Goal: Task Accomplishment & Management: Complete application form

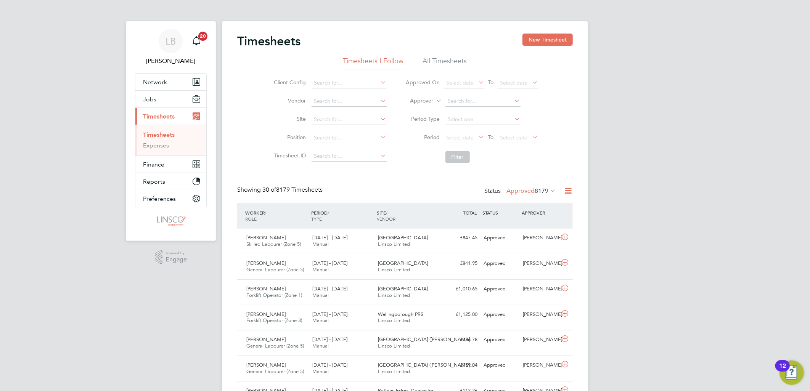
click at [528, 188] on label "Approved 8179" at bounding box center [531, 191] width 50 height 8
click at [458, 136] on span "Select date" at bounding box center [460, 137] width 27 height 7
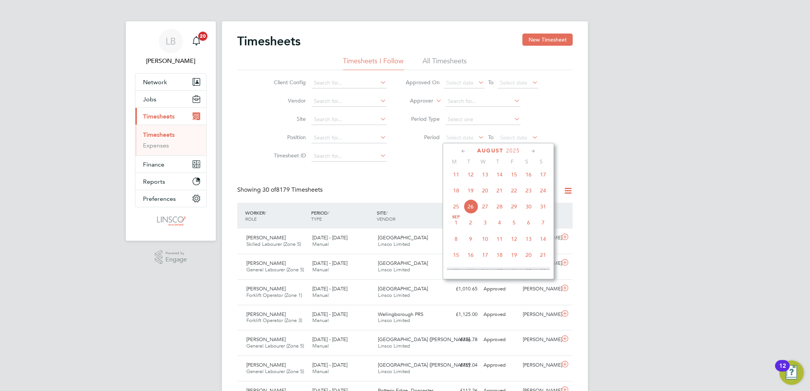
click at [456, 194] on span "18" at bounding box center [456, 190] width 14 height 14
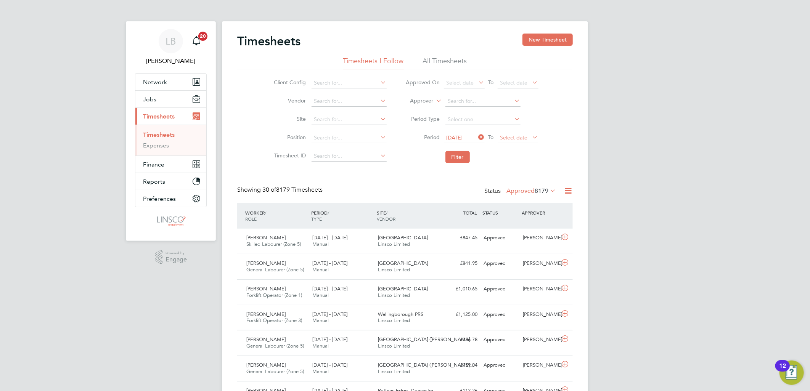
click at [521, 136] on span "Select date" at bounding box center [513, 137] width 27 height 7
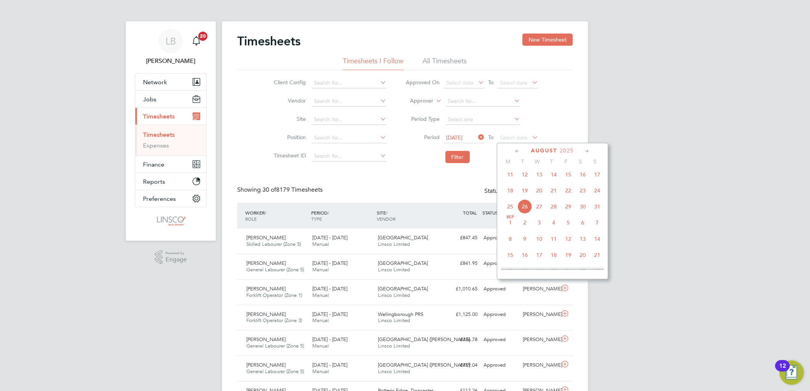
click at [600, 193] on span "24" at bounding box center [597, 190] width 14 height 14
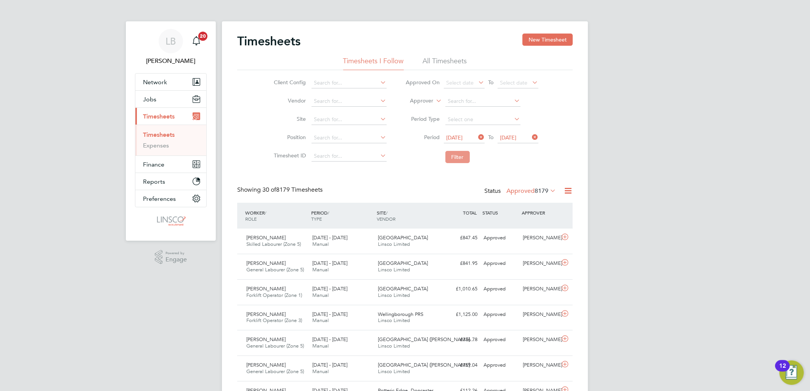
click at [457, 155] on button "Filter" at bounding box center [457, 157] width 24 height 12
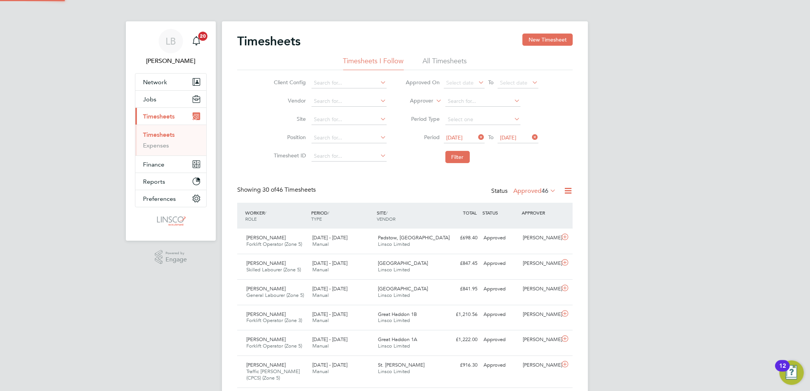
scroll to position [19, 66]
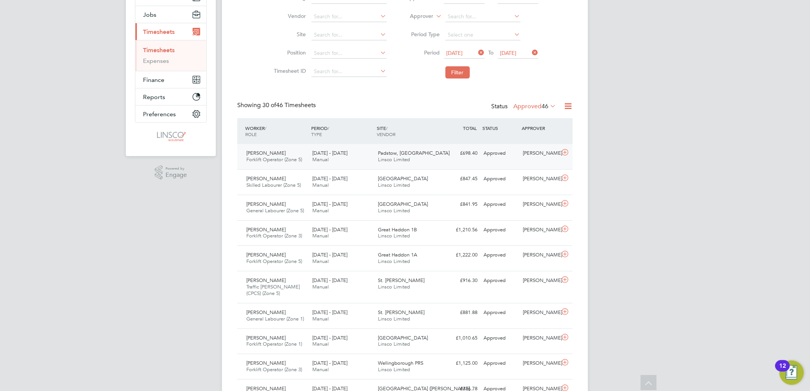
click at [335, 153] on span "[DATE] - [DATE]" at bounding box center [329, 153] width 35 height 6
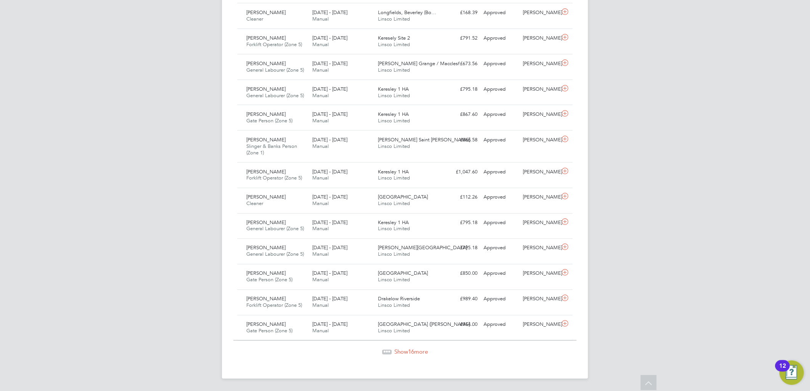
click at [401, 354] on span "Show 16 more" at bounding box center [411, 352] width 34 height 7
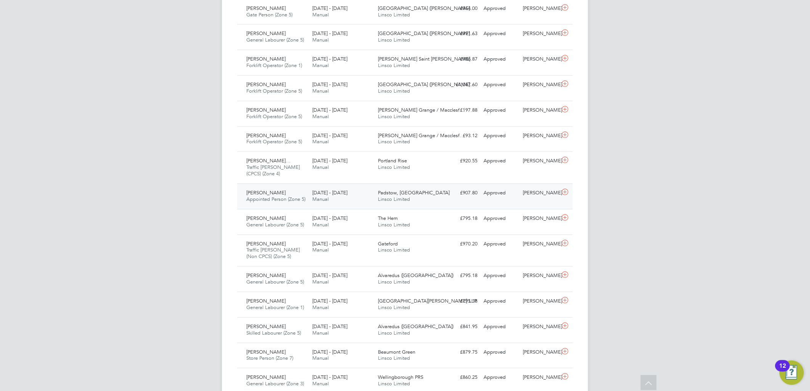
click at [382, 208] on div "[PERSON_NAME] Appointed Person (Zone 5) [DATE] - [DATE] [DATE] - [DATE] Manual …" at bounding box center [405, 196] width 336 height 26
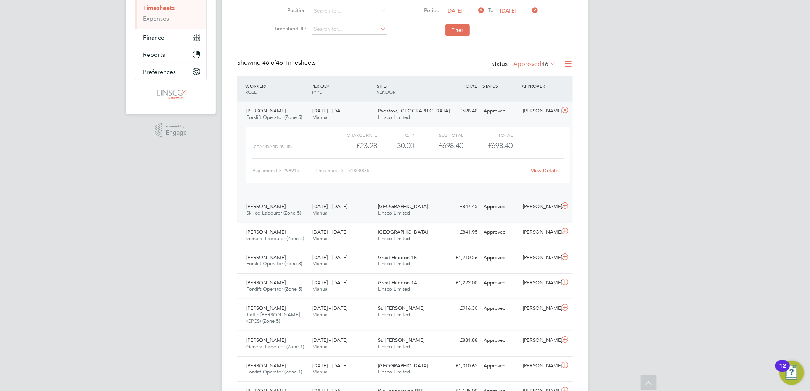
click at [296, 211] on span "Skilled Labourer (Zone 5)" at bounding box center [273, 213] width 55 height 6
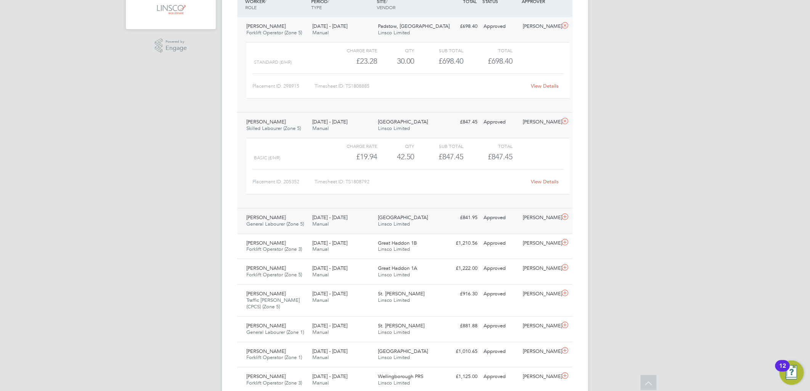
click at [340, 224] on div "[DATE] - [DATE] Manual" at bounding box center [342, 221] width 66 height 19
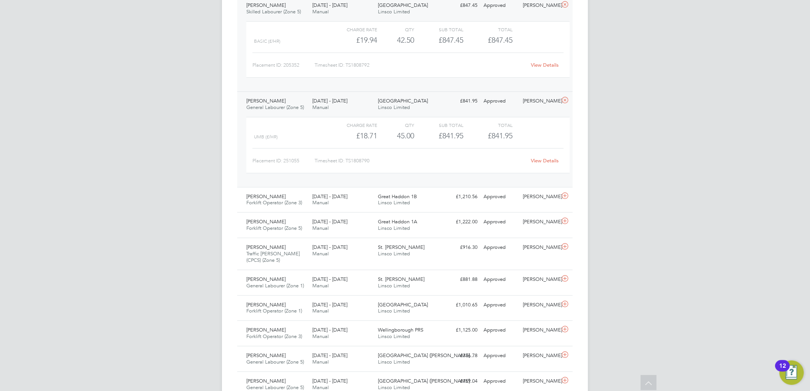
scroll to position [339, 0]
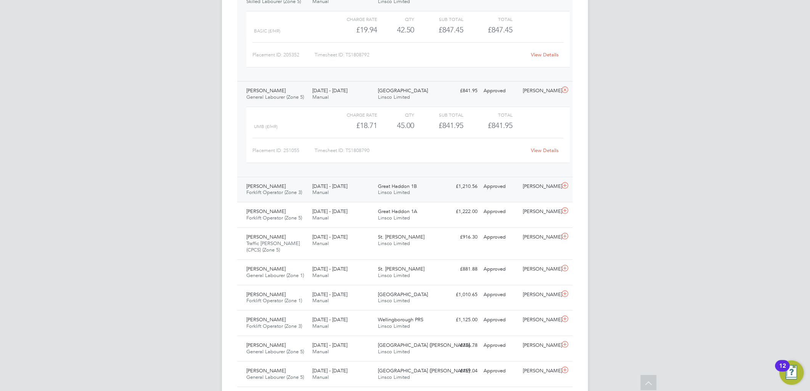
drag, startPoint x: 313, startPoint y: 190, endPoint x: 317, endPoint y: 189, distance: 4.3
click at [313, 190] on span "Manual" at bounding box center [320, 192] width 16 height 6
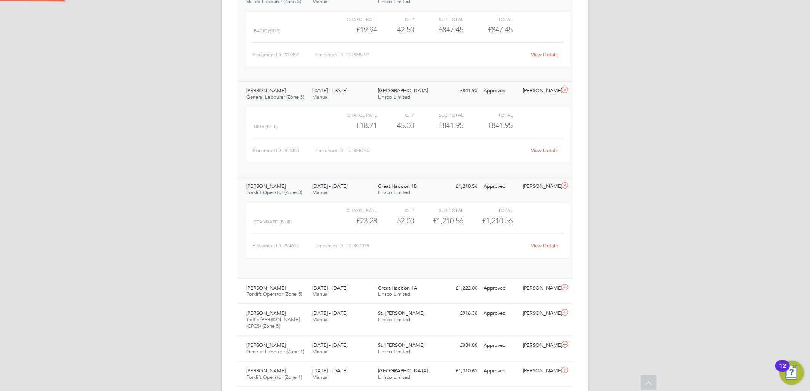
scroll to position [13, 74]
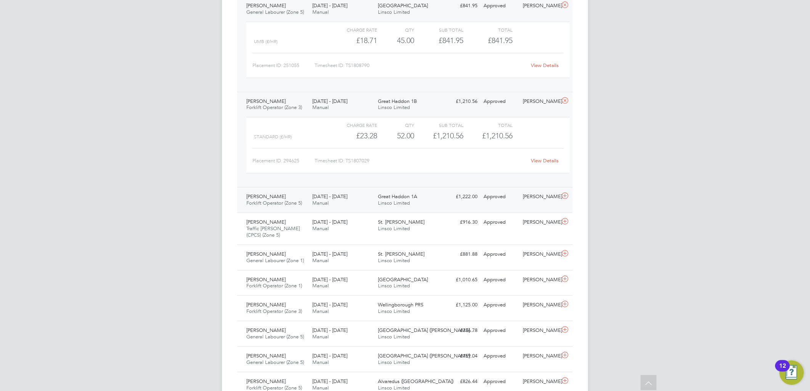
drag, startPoint x: 318, startPoint y: 192, endPoint x: 329, endPoint y: 195, distance: 11.1
click at [318, 193] on div "[DATE] - [DATE] Manual" at bounding box center [342, 200] width 66 height 19
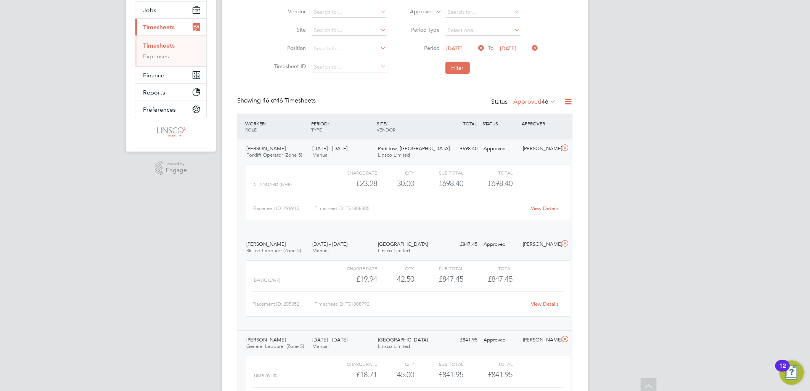
scroll to position [0, 0]
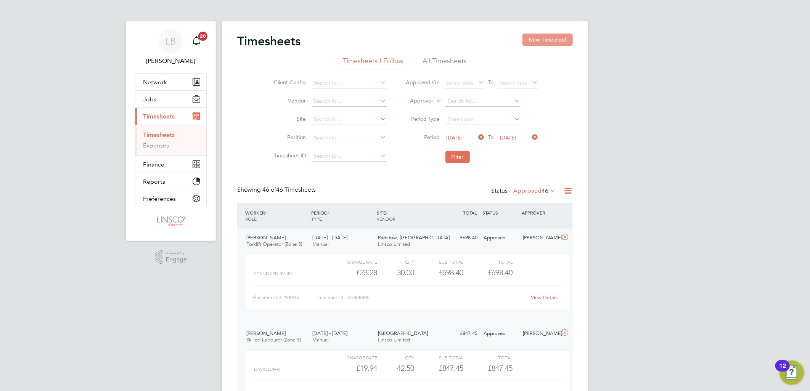
click at [554, 38] on button "New Timesheet" at bounding box center [547, 40] width 50 height 12
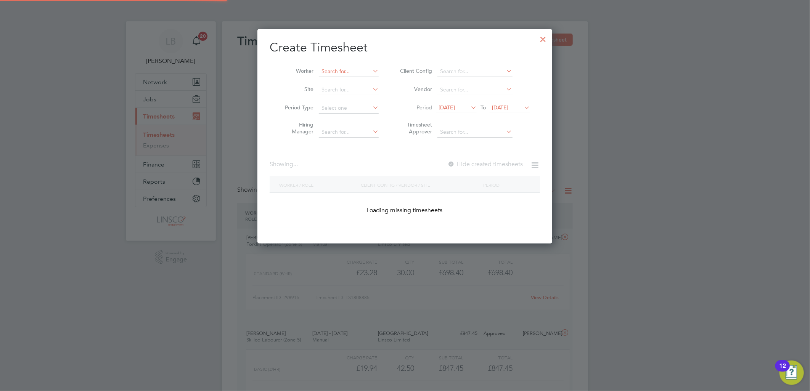
scroll to position [215, 295]
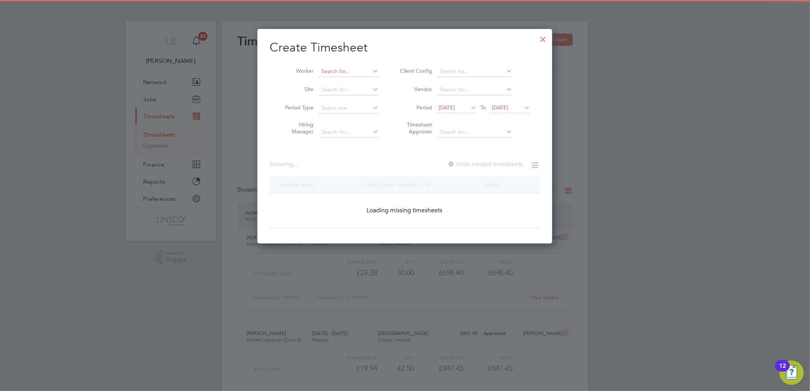
click at [342, 70] on input at bounding box center [349, 71] width 60 height 11
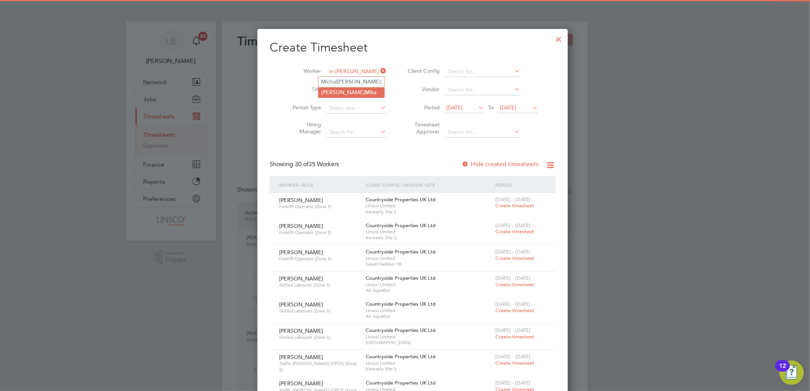
click at [337, 87] on li "[PERSON_NAME]" at bounding box center [351, 92] width 66 height 10
type input "[PERSON_NAME]"
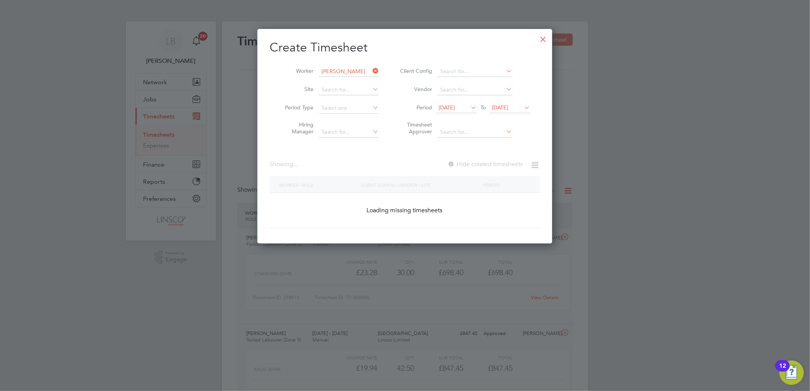
scroll to position [215, 295]
click at [349, 68] on input at bounding box center [349, 71] width 60 height 11
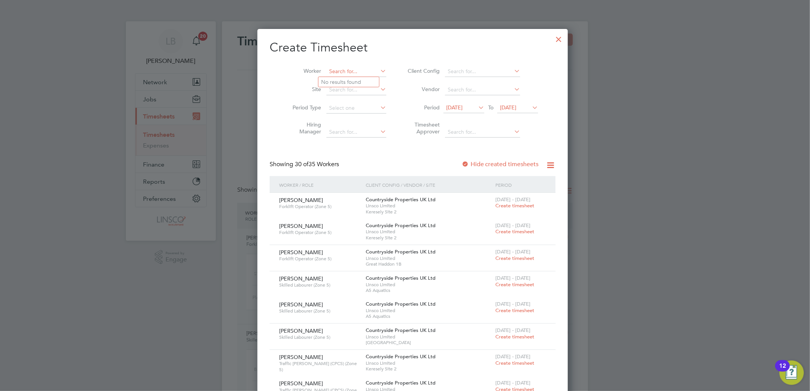
scroll to position [1333, 295]
click at [349, 69] on input at bounding box center [356, 71] width 60 height 11
click at [363, 80] on li "M [PERSON_NAME]" at bounding box center [351, 82] width 66 height 10
type input "[PERSON_NAME]"
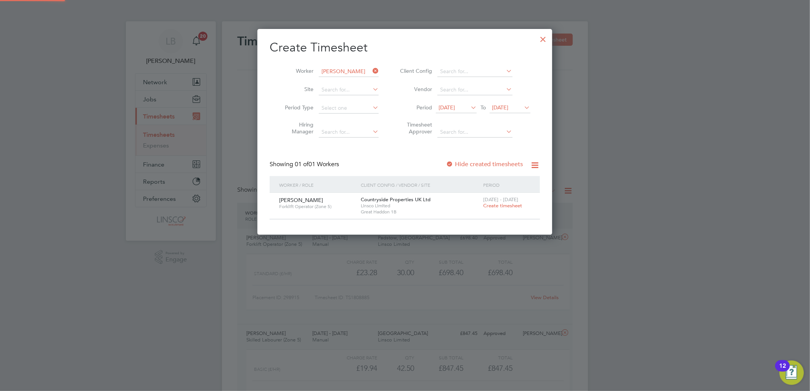
scroll to position [206, 295]
click at [482, 164] on label "Hide created timesheets" at bounding box center [484, 165] width 77 height 8
click at [487, 164] on label "Hide created timesheets" at bounding box center [484, 165] width 77 height 8
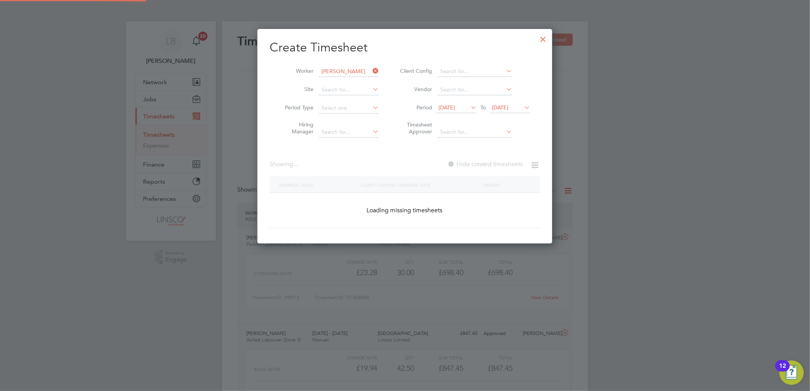
scroll to position [215, 295]
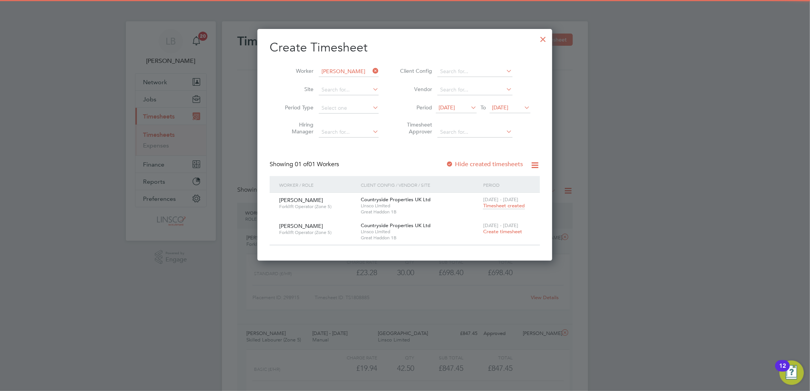
drag, startPoint x: 494, startPoint y: 230, endPoint x: 463, endPoint y: 215, distance: 34.8
click at [493, 230] on span "Create timesheet" at bounding box center [502, 231] width 39 height 6
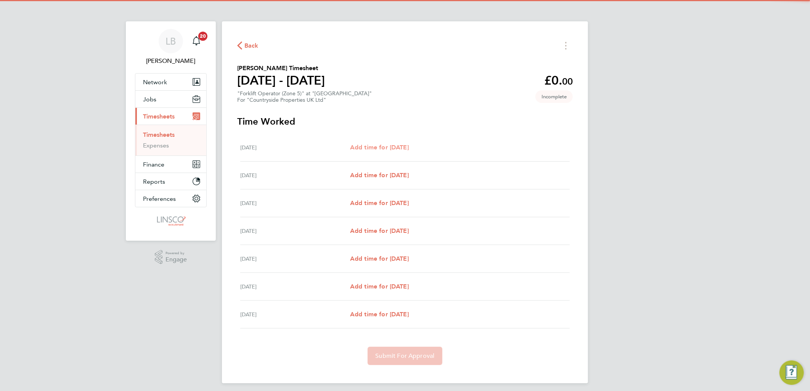
drag, startPoint x: 375, startPoint y: 146, endPoint x: 389, endPoint y: 142, distance: 14.6
click at [376, 146] on span "Add time for [DATE]" at bounding box center [379, 147] width 59 height 7
select select "30"
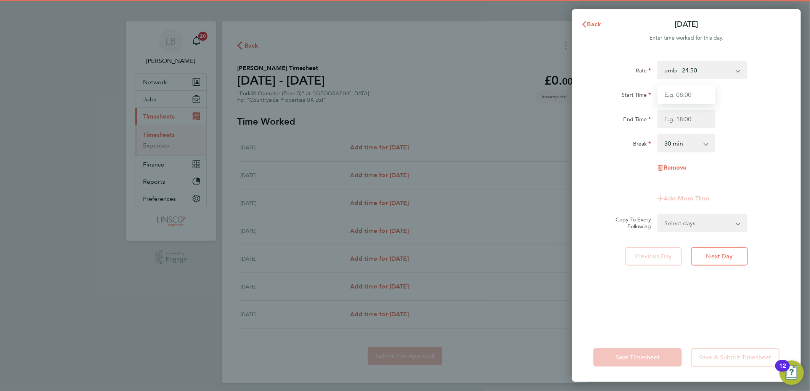
click at [681, 97] on input "Start Time" at bounding box center [686, 94] width 58 height 18
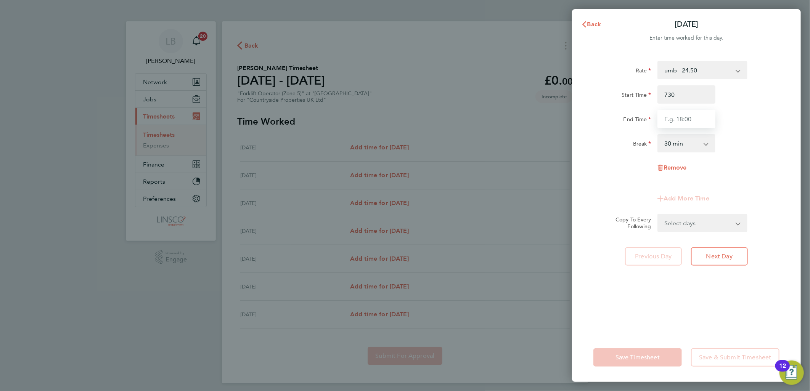
type input "07:30"
click at [667, 115] on input "End Time" at bounding box center [686, 119] width 58 height 18
type input "17:00"
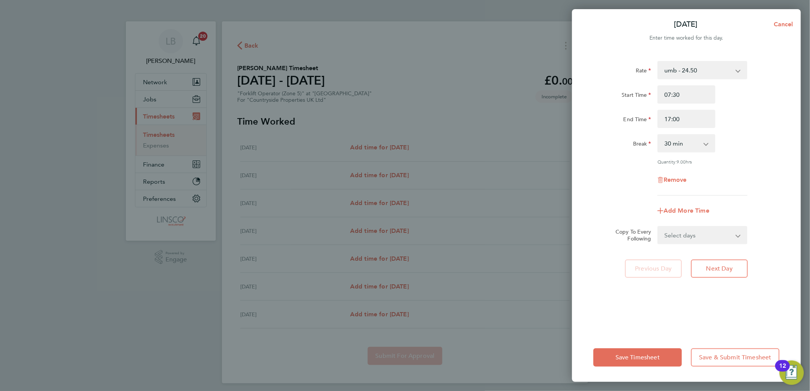
click at [751, 105] on div "Start Time 07:30 End Time 17:00" at bounding box center [686, 106] width 192 height 43
click at [685, 234] on select "Select days Day Weekday (Mon-Fri) Weekend (Sat-Sun) [DATE] [DATE] [DATE] [DATE]…" at bounding box center [698, 235] width 80 height 17
select select "WEEKDAY"
click at [658, 227] on select "Select days Day Weekday (Mon-Fri) Weekend (Sat-Sun) [DATE] [DATE] [DATE] [DATE]…" at bounding box center [698, 235] width 80 height 17
select select "[DATE]"
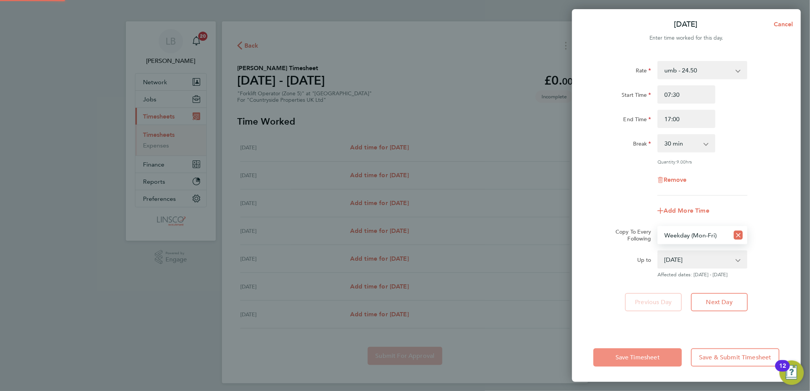
click at [657, 358] on span "Save Timesheet" at bounding box center [638, 358] width 44 height 8
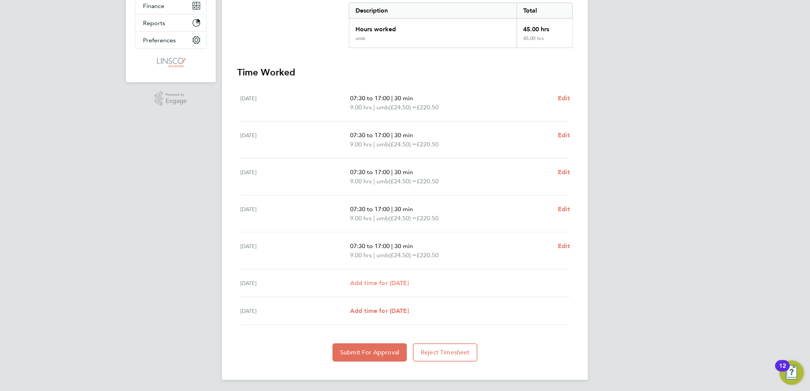
click at [386, 281] on span "Add time for [DATE]" at bounding box center [379, 283] width 59 height 7
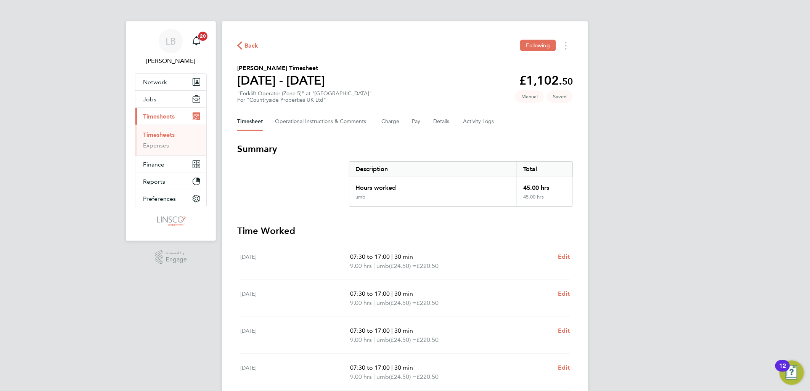
select select "30"
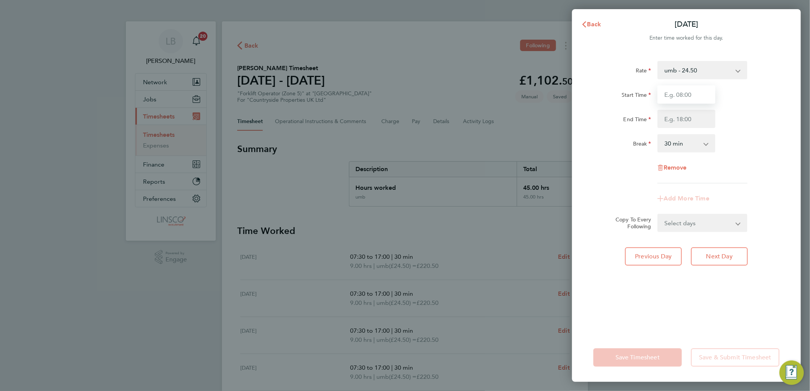
click at [685, 96] on input "Start Time" at bounding box center [686, 94] width 58 height 18
type input "07:30"
click at [679, 114] on input "End Time" at bounding box center [686, 119] width 58 height 18
type input "15:00"
drag, startPoint x: 779, startPoint y: 85, endPoint x: 773, endPoint y: 93, distance: 9.8
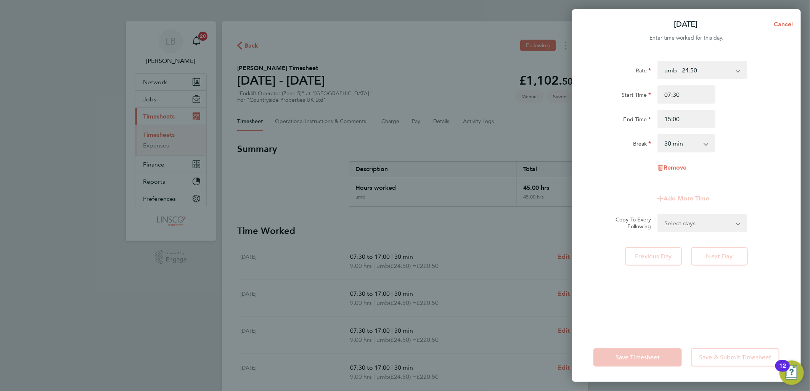
click at [779, 85] on div "Rate umb - 24.50 Start Time 07:30 End Time 15:00 Break 0 min 15 min 30 min 45 m…" at bounding box center [686, 122] width 186 height 122
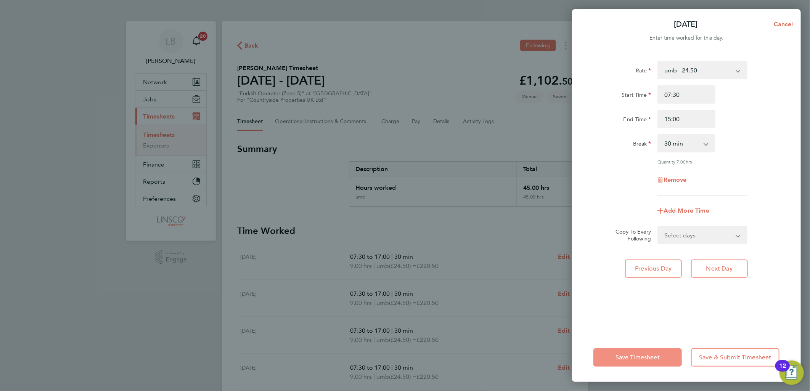
click at [646, 350] on button "Save Timesheet" at bounding box center [637, 358] width 88 height 18
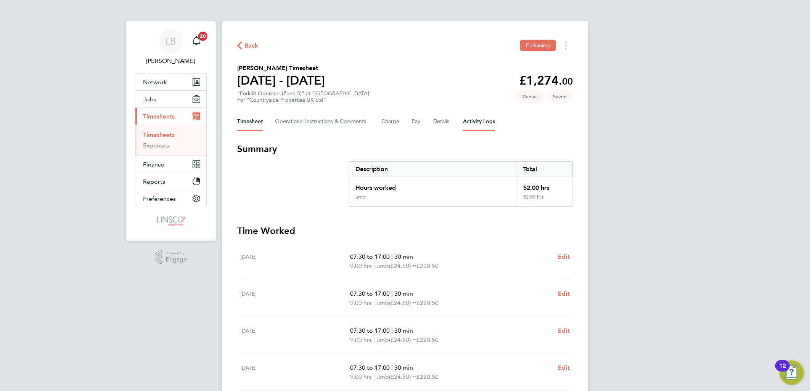
click at [479, 121] on Logs-tab "Activity Logs" at bounding box center [479, 121] width 32 height 18
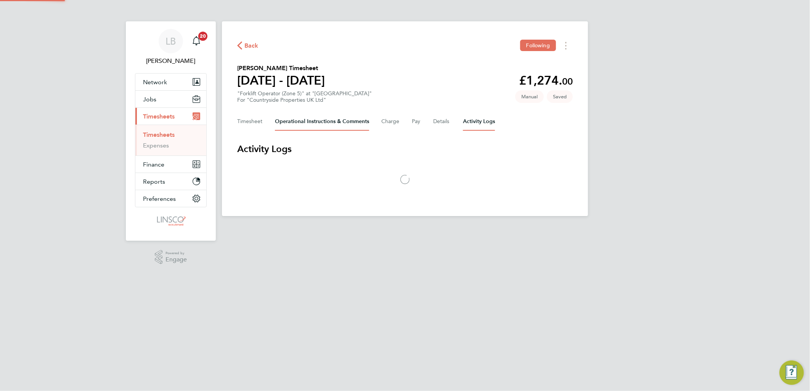
click at [351, 120] on Comments-tab "Operational Instructions & Comments" at bounding box center [322, 121] width 94 height 18
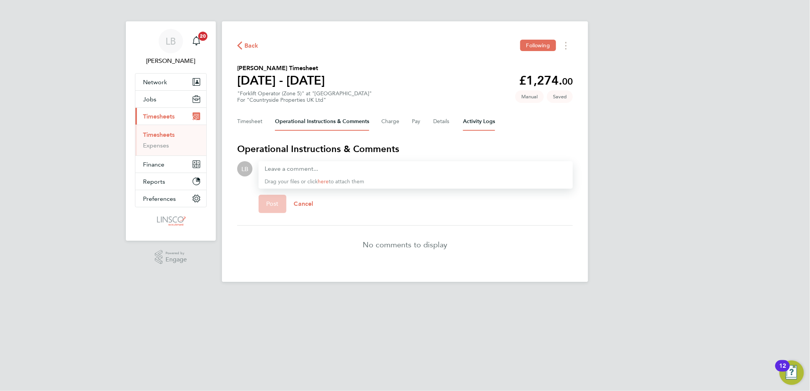
click at [481, 125] on Logs-tab "Activity Logs" at bounding box center [479, 121] width 32 height 18
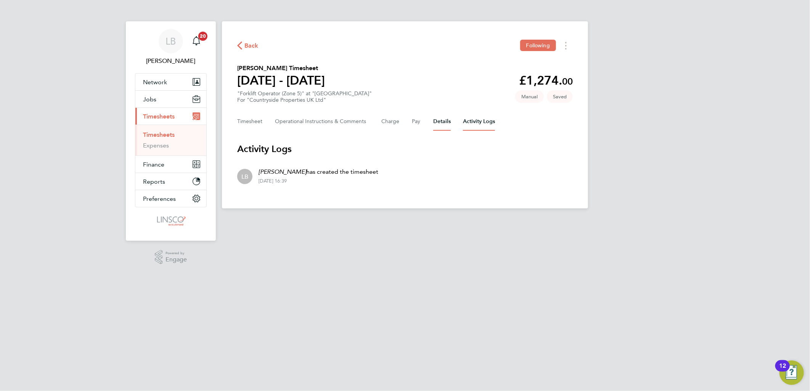
click at [436, 121] on button "Details" at bounding box center [442, 121] width 18 height 18
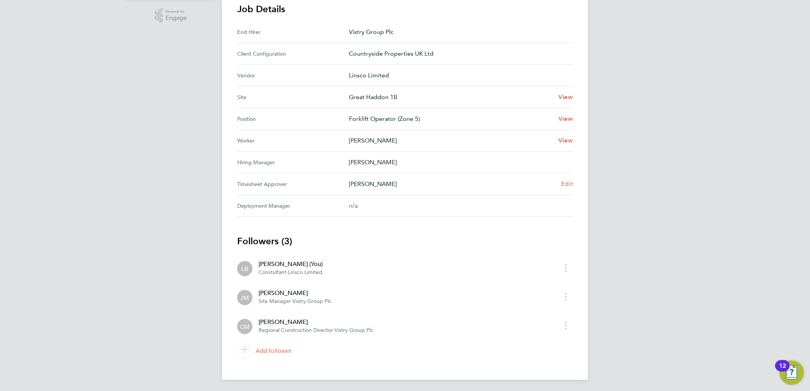
click at [569, 182] on span "Edit" at bounding box center [567, 183] width 12 height 7
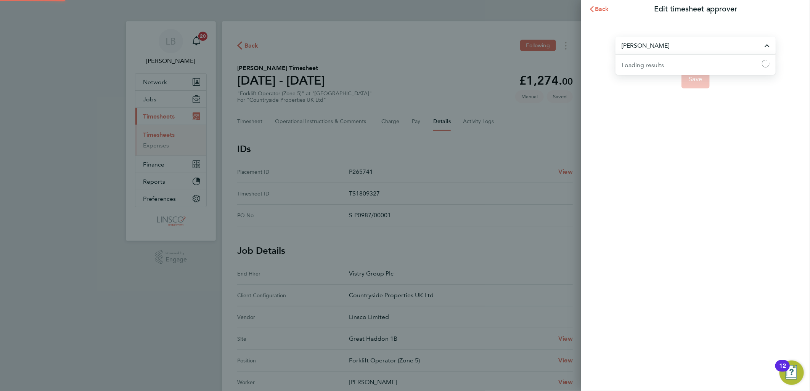
click at [666, 42] on input "[PERSON_NAME]" at bounding box center [696, 46] width 160 height 18
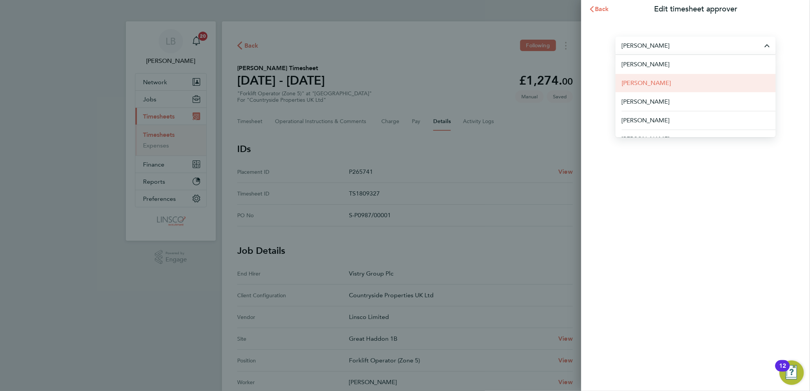
click at [672, 83] on li "[PERSON_NAME]" at bounding box center [696, 83] width 160 height 19
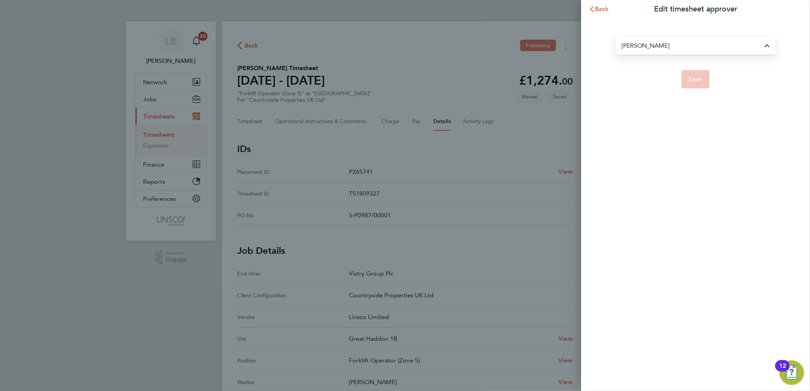
type input "[PERSON_NAME]"
click at [696, 82] on button "Save" at bounding box center [695, 79] width 29 height 18
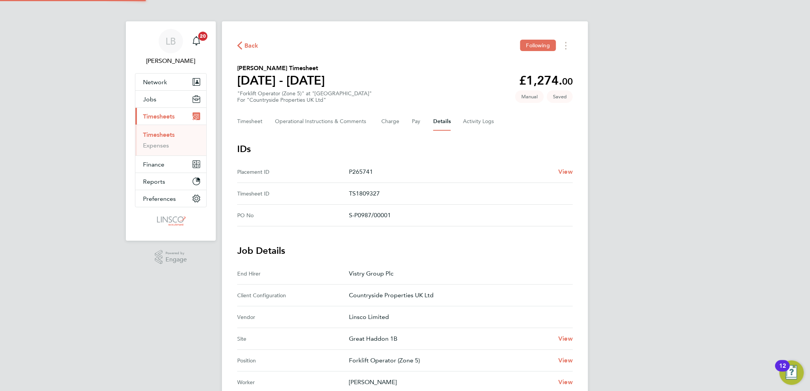
click at [692, 73] on div "LB [PERSON_NAME] Notifications 20 Applications: Network Team Members Businesses…" at bounding box center [405, 317] width 810 height 634
click at [256, 118] on button "Timesheet" at bounding box center [250, 121] width 26 height 18
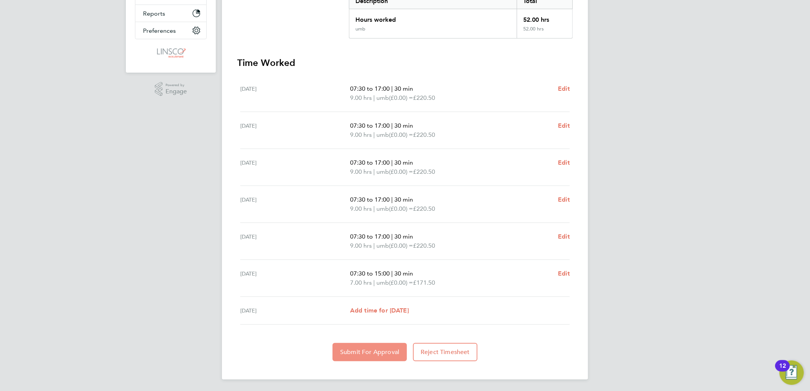
click at [380, 352] on span "Submit For Approval" at bounding box center [369, 353] width 59 height 8
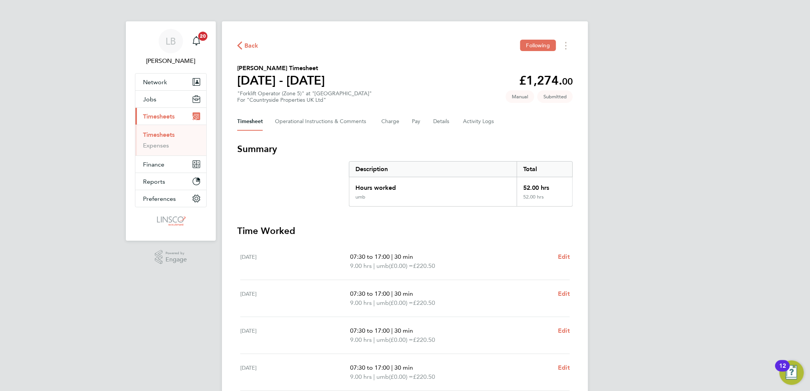
click at [250, 47] on span "Back" at bounding box center [251, 45] width 14 height 9
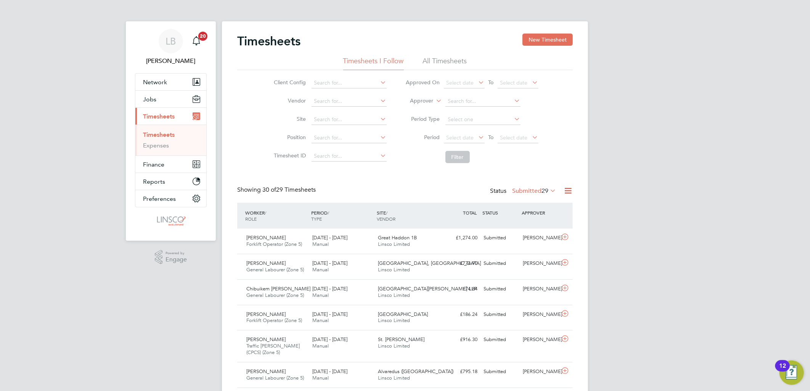
click at [521, 189] on label "Submitted 29" at bounding box center [534, 191] width 44 height 8
click at [522, 237] on li "Approved" at bounding box center [525, 236] width 35 height 11
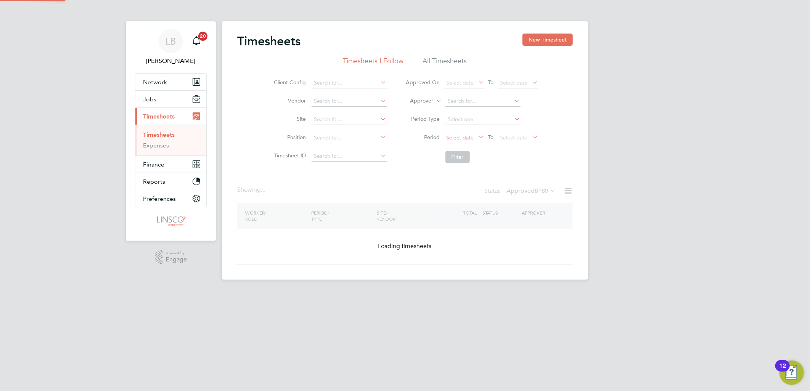
click at [459, 140] on span "Select date" at bounding box center [464, 138] width 41 height 10
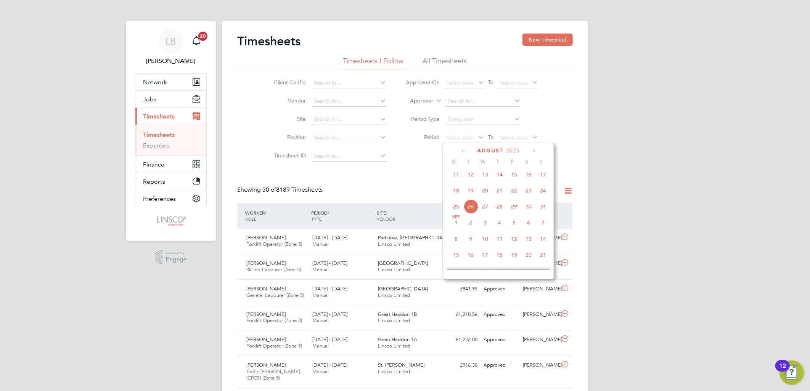
click at [455, 196] on span "18" at bounding box center [456, 190] width 14 height 14
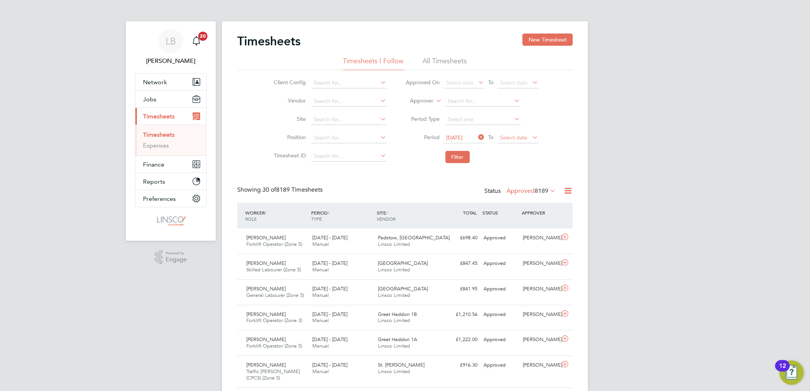
click at [515, 136] on span "Select date" at bounding box center [513, 137] width 27 height 7
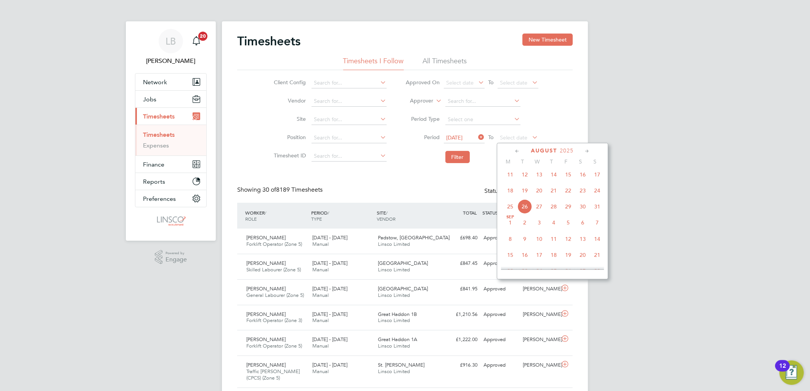
drag, startPoint x: 595, startPoint y: 193, endPoint x: 542, endPoint y: 182, distance: 54.3
click at [595, 193] on span "24" at bounding box center [597, 190] width 14 height 14
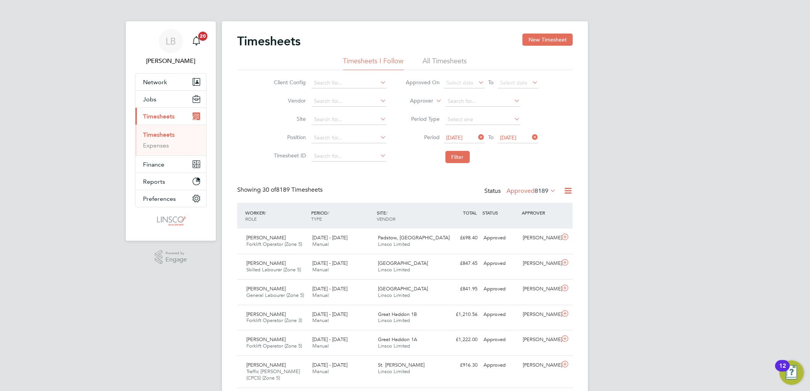
click at [454, 150] on li "Filter" at bounding box center [472, 157] width 152 height 20
click at [454, 155] on button "Filter" at bounding box center [457, 157] width 24 height 12
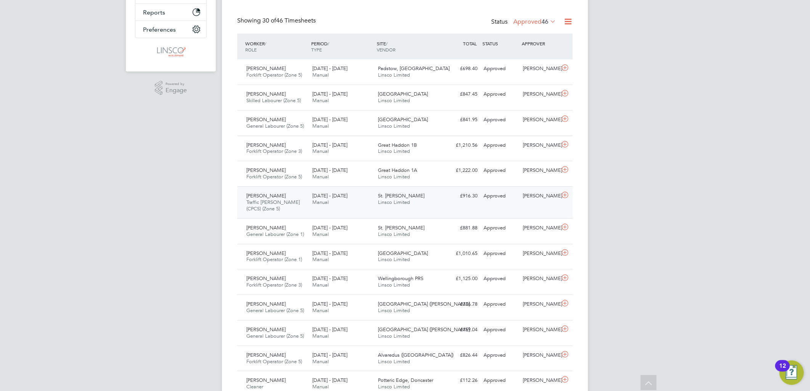
click at [302, 198] on div "[PERSON_NAME] Traffic [PERSON_NAME] (CPCS) (Zone 5) [DATE] - [DATE]" at bounding box center [276, 203] width 66 height 26
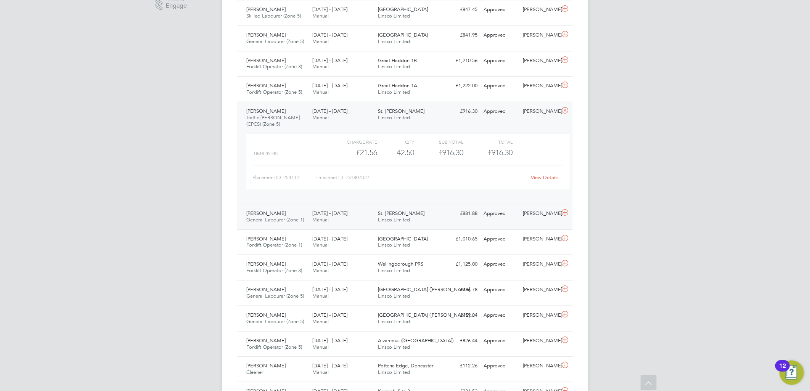
click at [297, 214] on div "[PERSON_NAME] General Labourer (Zone 1) [DATE] - [DATE]" at bounding box center [276, 216] width 66 height 19
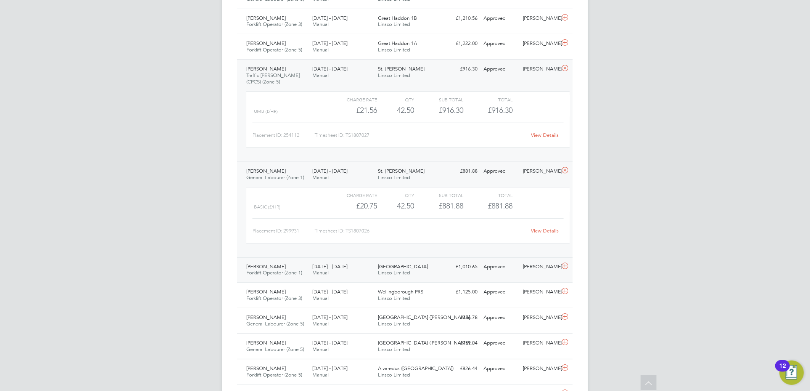
click at [333, 268] on span "[DATE] - [DATE]" at bounding box center [329, 267] width 35 height 6
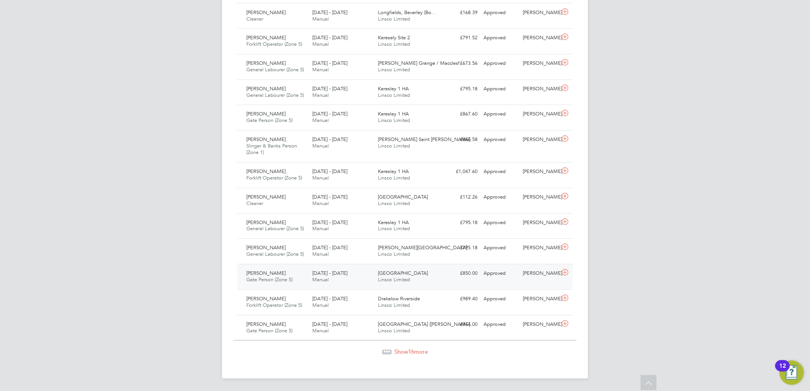
click at [262, 276] on span "[PERSON_NAME]" at bounding box center [265, 273] width 39 height 6
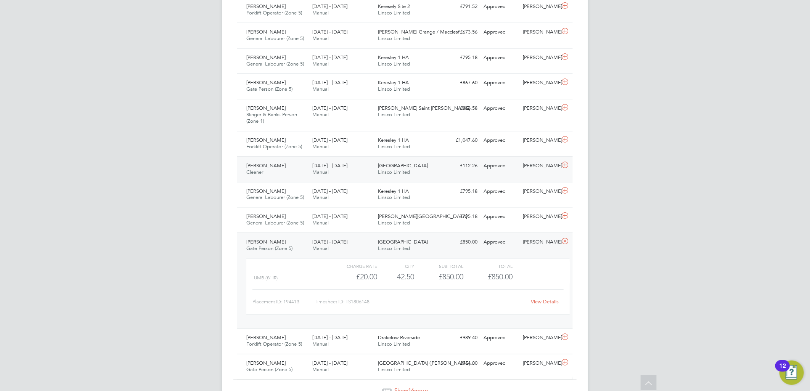
drag, startPoint x: 304, startPoint y: 169, endPoint x: 400, endPoint y: 178, distance: 96.2
click at [304, 169] on div "[PERSON_NAME] Cleaner [DATE] - [DATE]" at bounding box center [276, 169] width 66 height 19
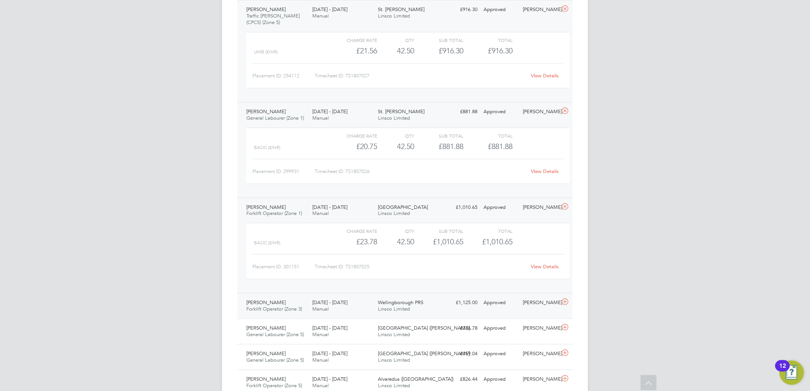
scroll to position [525, 0]
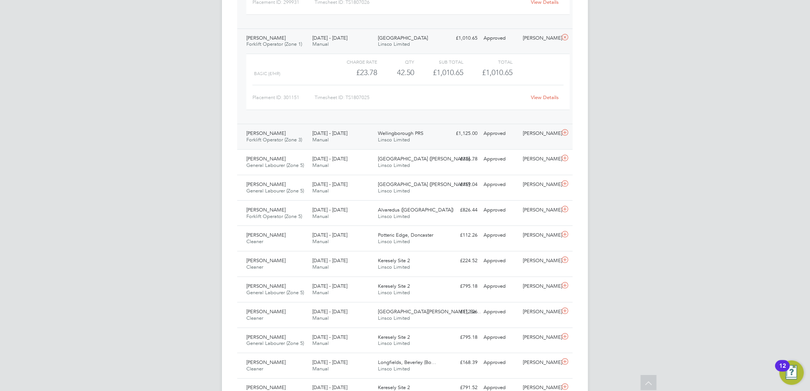
click at [292, 138] on span "Forklift Operator (Zone 3)" at bounding box center [274, 140] width 56 height 6
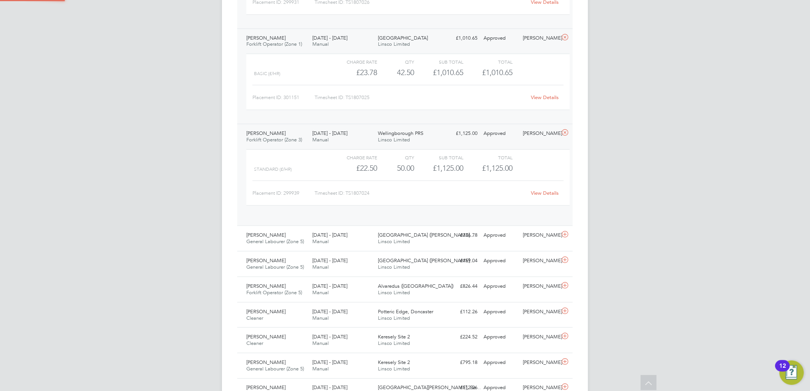
scroll to position [13, 74]
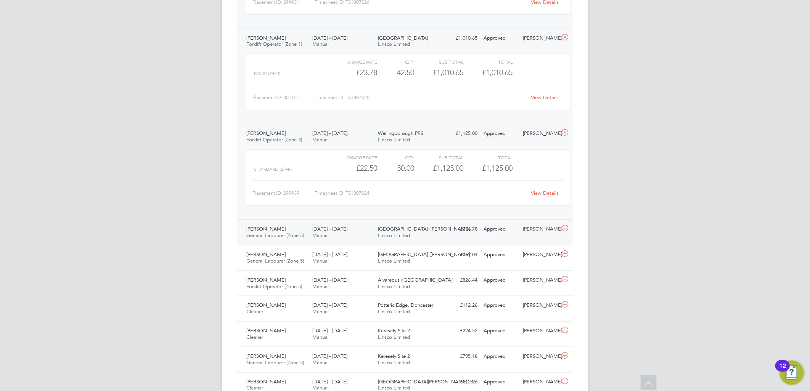
click at [310, 228] on div "[DATE] - [DATE] Manual" at bounding box center [342, 232] width 66 height 19
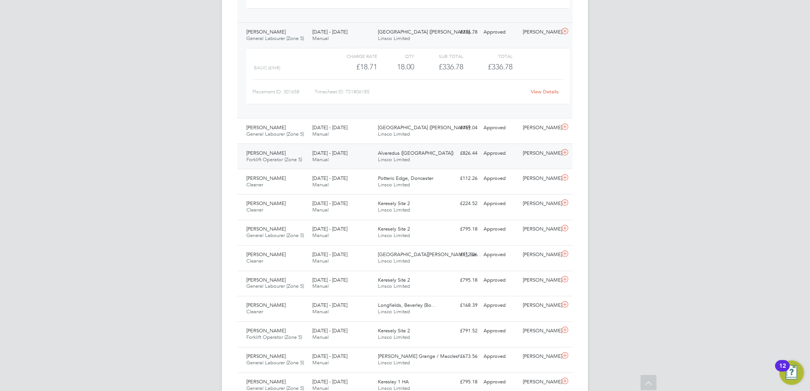
scroll to position [737, 0]
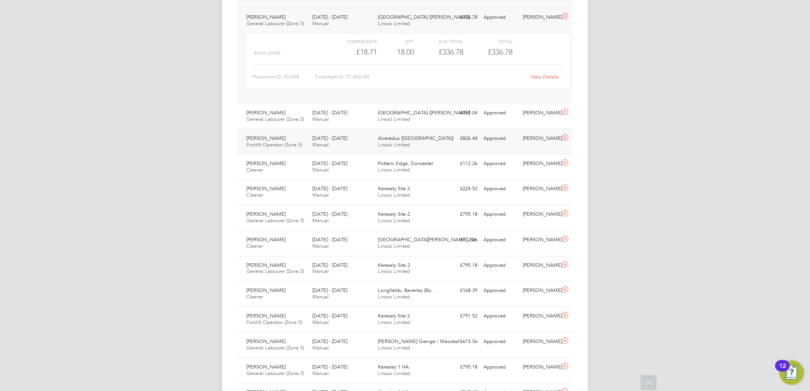
click at [363, 137] on div "[DATE] - [DATE] Manual" at bounding box center [342, 141] width 66 height 19
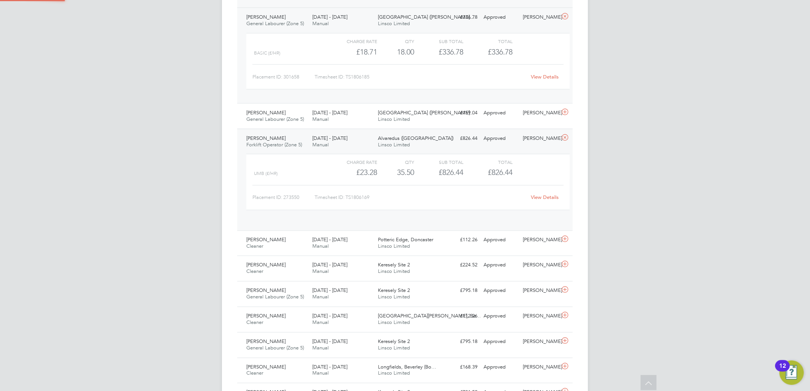
scroll to position [13, 74]
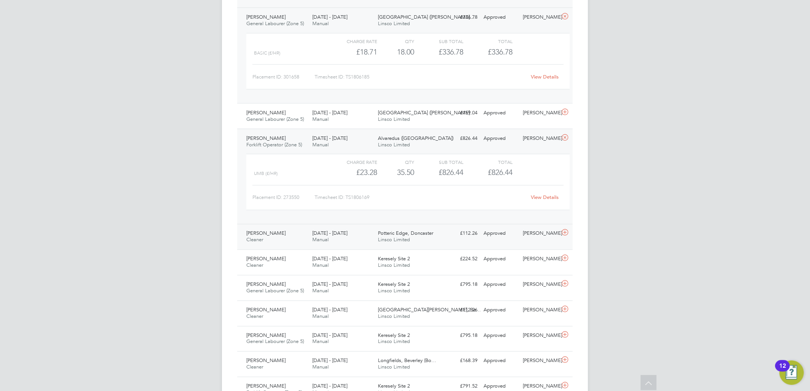
drag, startPoint x: 292, startPoint y: 231, endPoint x: 310, endPoint y: 231, distance: 17.9
click at [292, 231] on div "[PERSON_NAME] Cleaner [DATE] - [DATE]" at bounding box center [276, 237] width 66 height 19
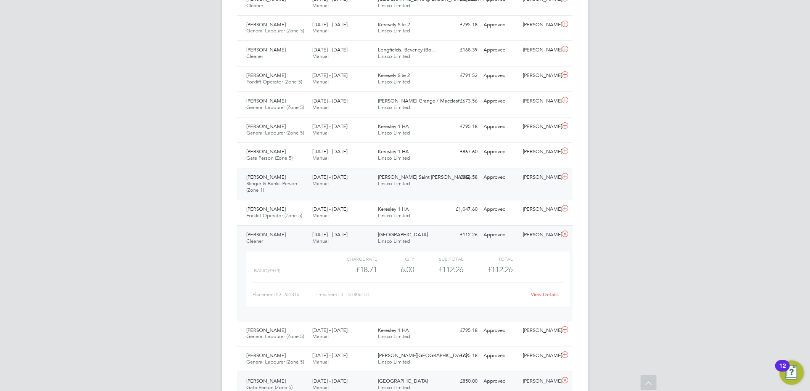
scroll to position [1161, 0]
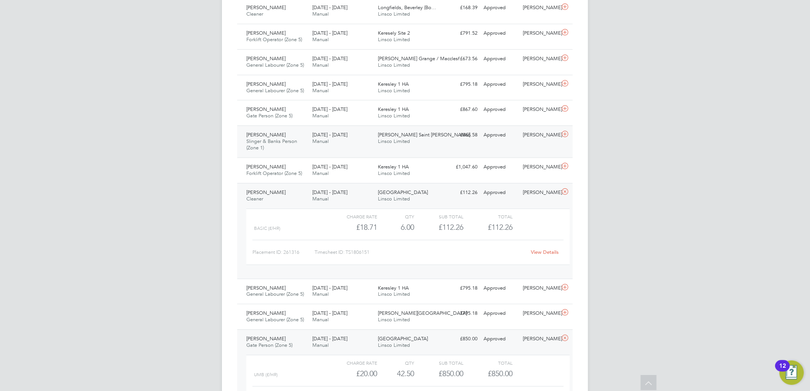
click at [318, 130] on div "[DATE] - [DATE] Manual" at bounding box center [342, 138] width 66 height 19
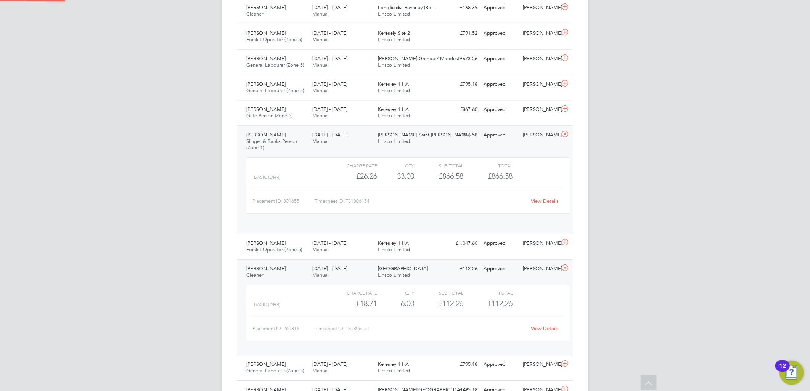
scroll to position [13, 74]
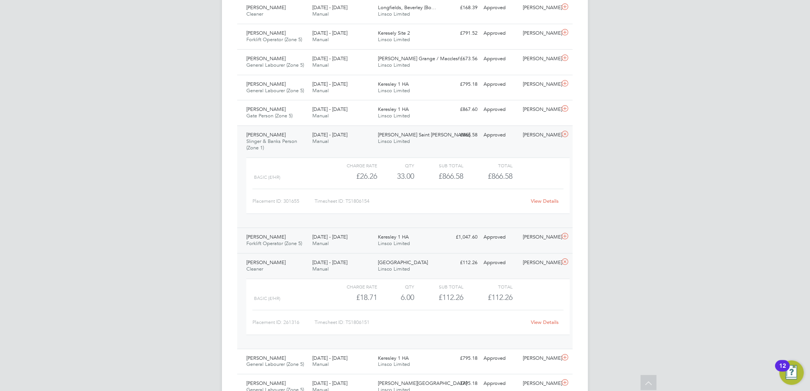
click at [374, 244] on div "[DATE] - [DATE] Manual" at bounding box center [342, 240] width 66 height 19
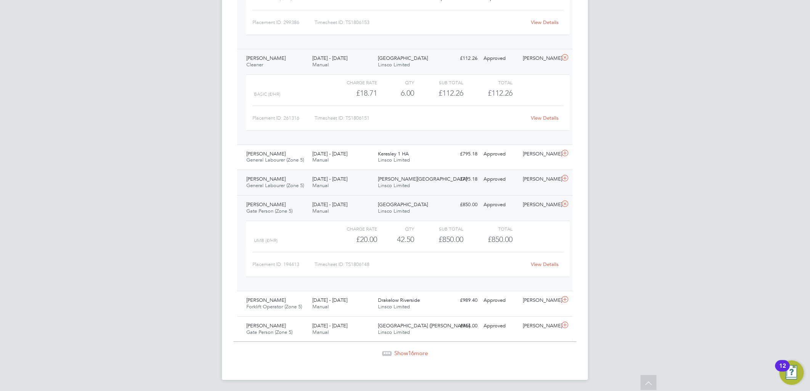
scroll to position [1438, 0]
click at [377, 301] on div "Drakelow Riverside Linsco Limited" at bounding box center [408, 302] width 66 height 19
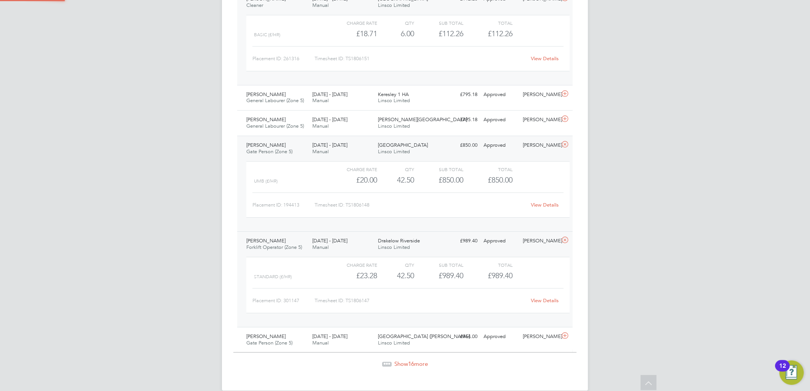
scroll to position [1503, 0]
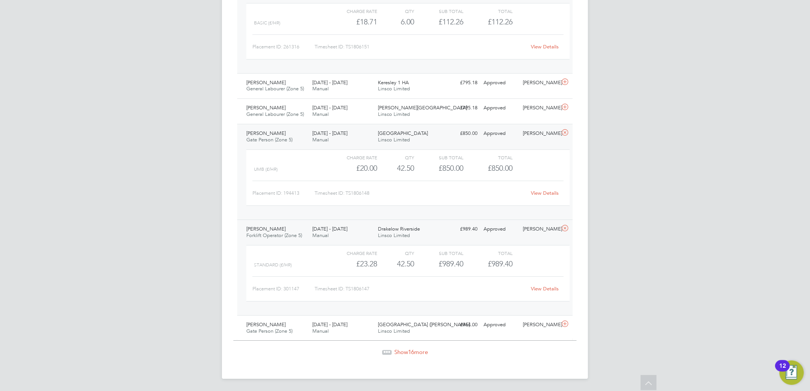
click at [388, 350] on icon at bounding box center [389, 351] width 2 height 2
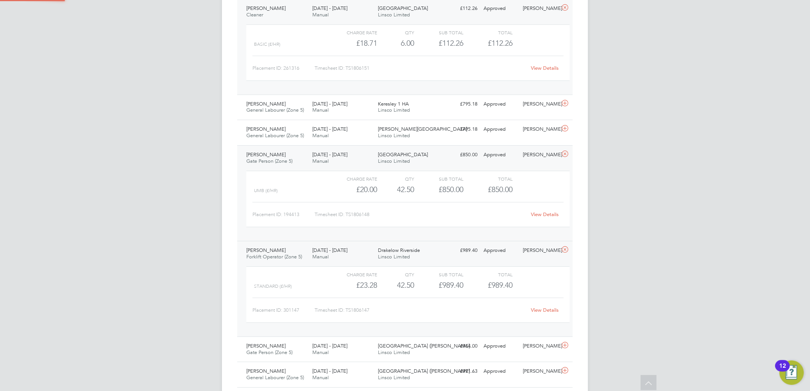
scroll to position [4, 4]
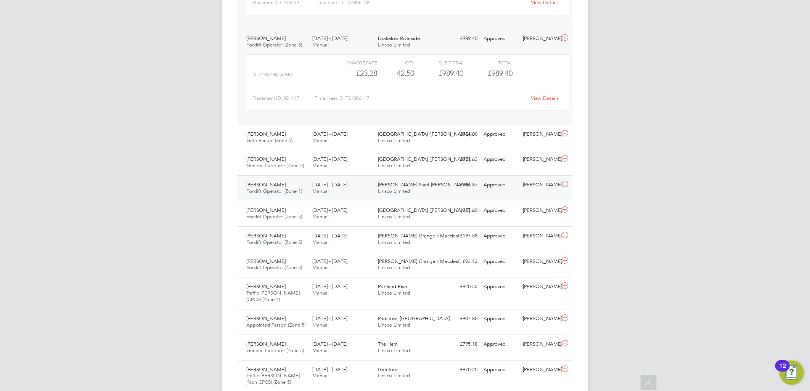
click at [374, 190] on div "[DATE] - [DATE] Manual" at bounding box center [342, 188] width 66 height 19
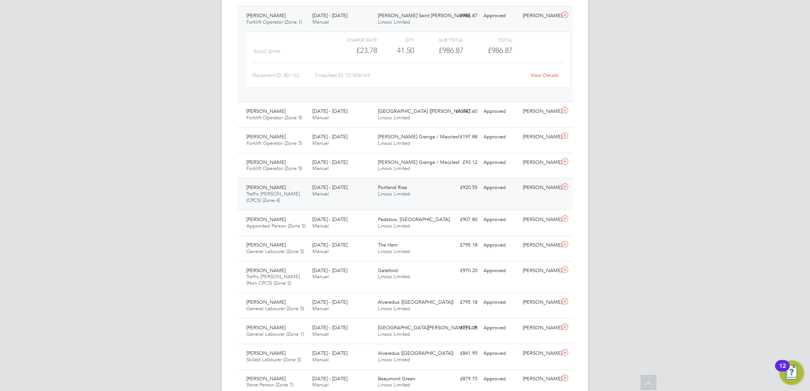
drag, startPoint x: 393, startPoint y: 188, endPoint x: 420, endPoint y: 187, distance: 27.5
click at [393, 188] on span "Portland Rise" at bounding box center [392, 187] width 29 height 6
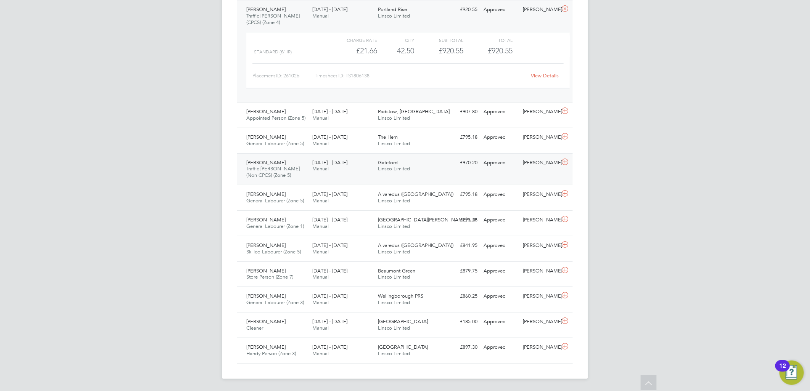
click at [403, 164] on div "Gateford Linsco Limited" at bounding box center [408, 166] width 66 height 19
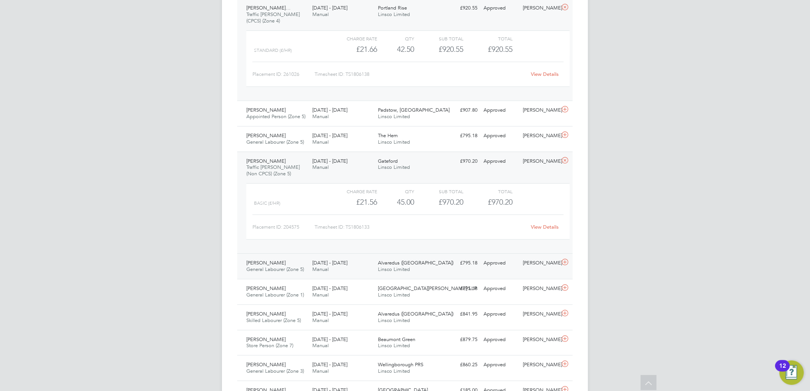
drag, startPoint x: 306, startPoint y: 270, endPoint x: 310, endPoint y: 268, distance: 4.8
click at [306, 270] on div "[PERSON_NAME] General Labourer (Zone 5) [DATE] - [DATE]" at bounding box center [276, 266] width 66 height 19
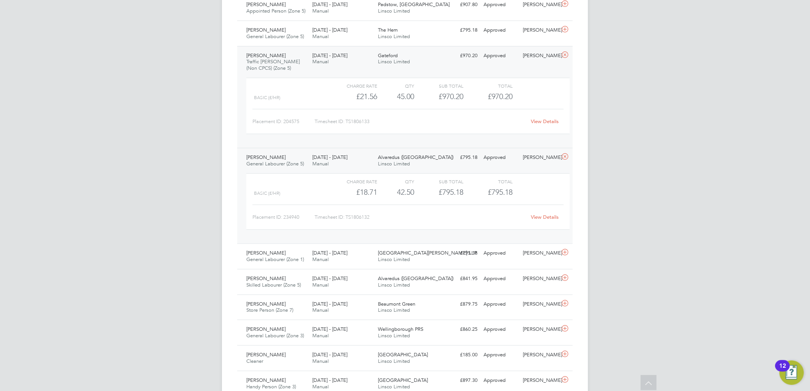
scroll to position [2187, 0]
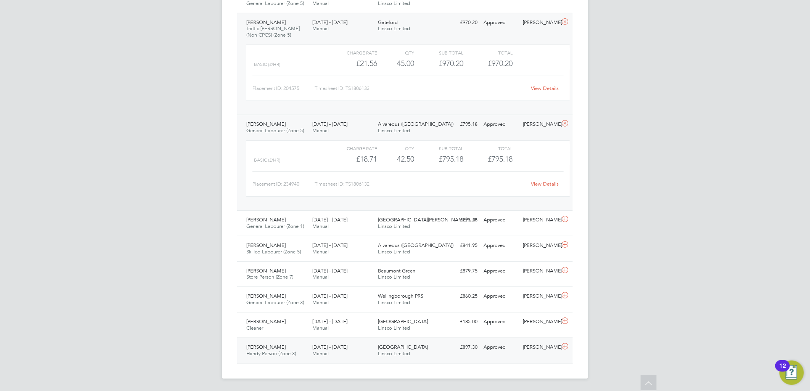
click at [369, 351] on div "[DATE] - [DATE] Manual" at bounding box center [342, 350] width 66 height 19
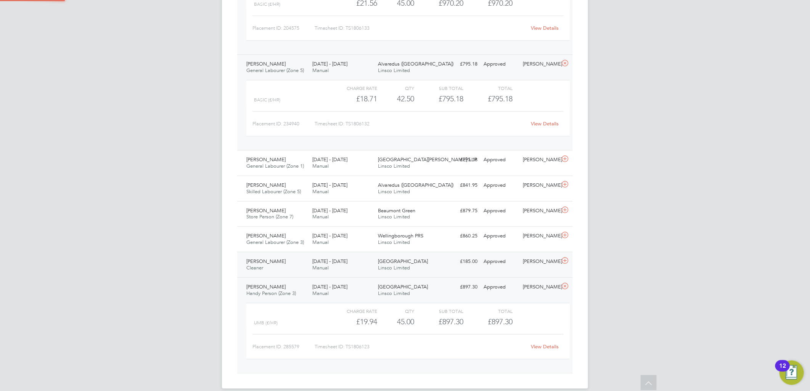
scroll to position [2258, 0]
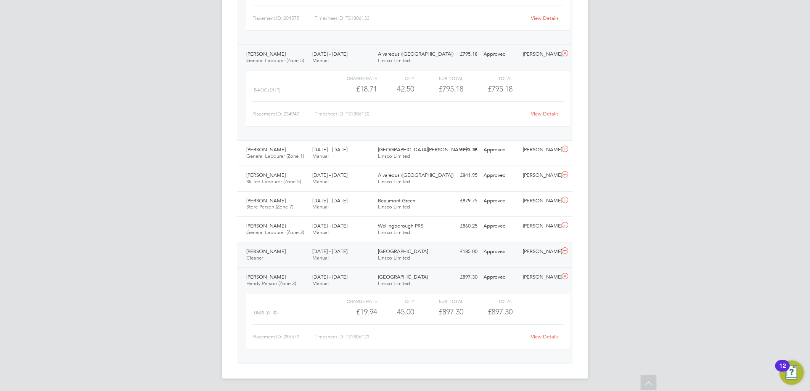
click at [468, 260] on div "[PERSON_NAME] Good Cleaner [DATE] - [DATE] [DATE] - [DATE] Manual Glenvale Park…" at bounding box center [405, 255] width 336 height 26
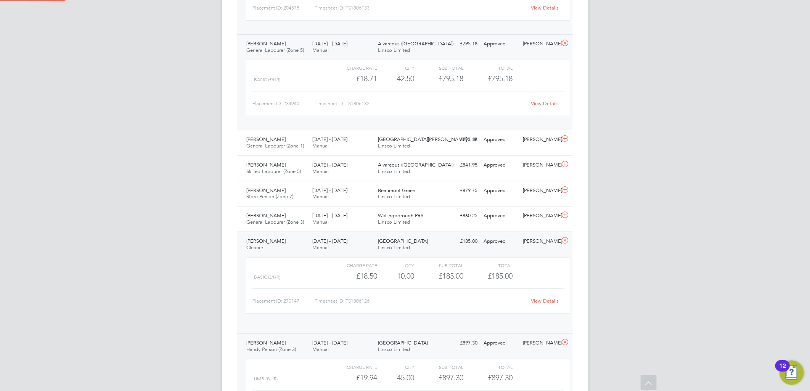
scroll to position [13, 74]
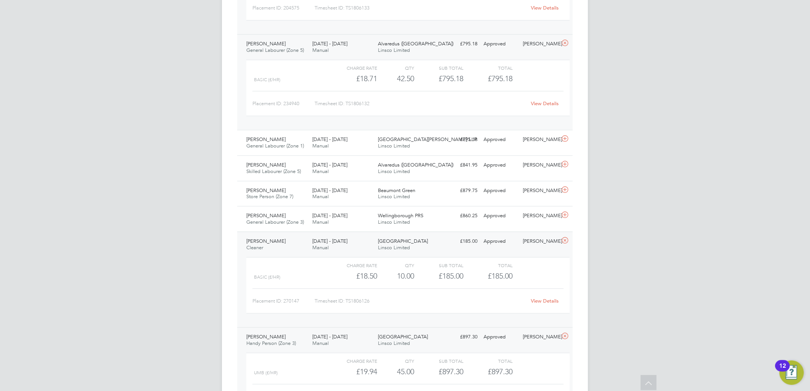
click at [300, 234] on div "[PERSON_NAME] Good Cleaner [DATE] - [DATE] [DATE] - [DATE] Manual Glenvale Park…" at bounding box center [405, 280] width 336 height 96
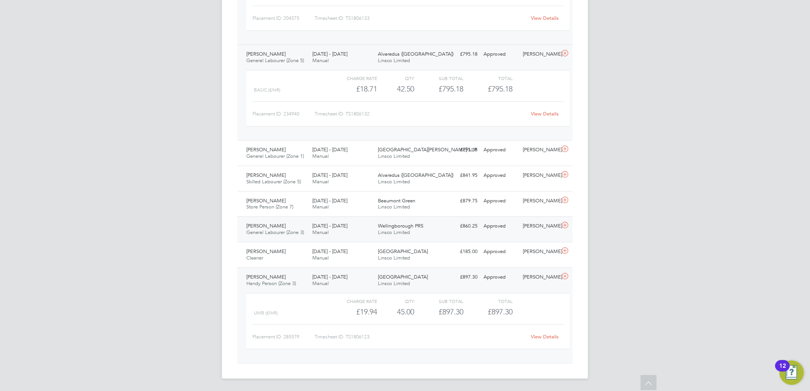
click at [296, 223] on div "[PERSON_NAME] General Labourer (Zone 3) [DATE] - [DATE]" at bounding box center [276, 229] width 66 height 19
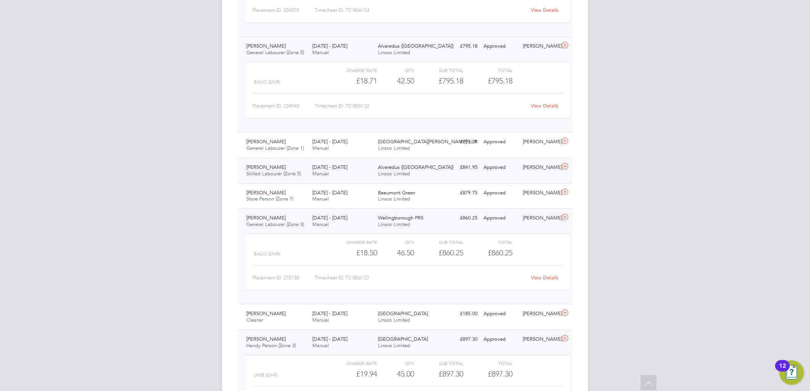
click at [275, 172] on div "[PERSON_NAME] Skilled Labourer (Zone 5) [DATE] - [DATE]" at bounding box center [276, 170] width 66 height 19
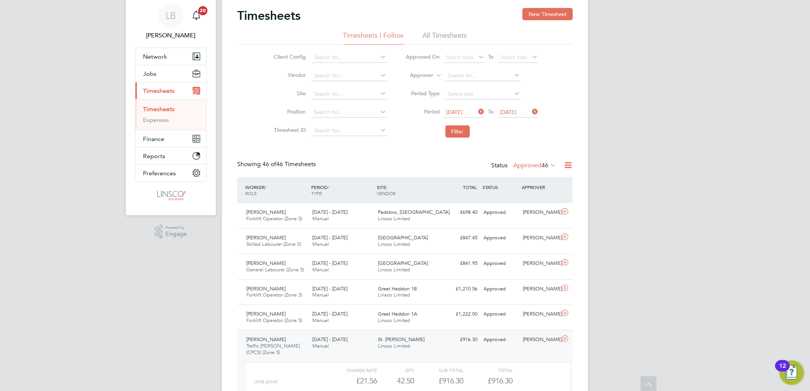
scroll to position [0, 0]
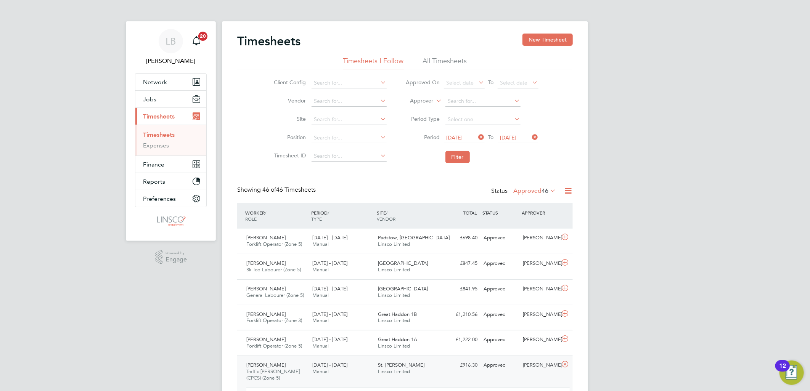
drag, startPoint x: 458, startPoint y: 134, endPoint x: 471, endPoint y: 154, distance: 23.6
click at [458, 134] on span "[DATE]" at bounding box center [455, 137] width 16 height 7
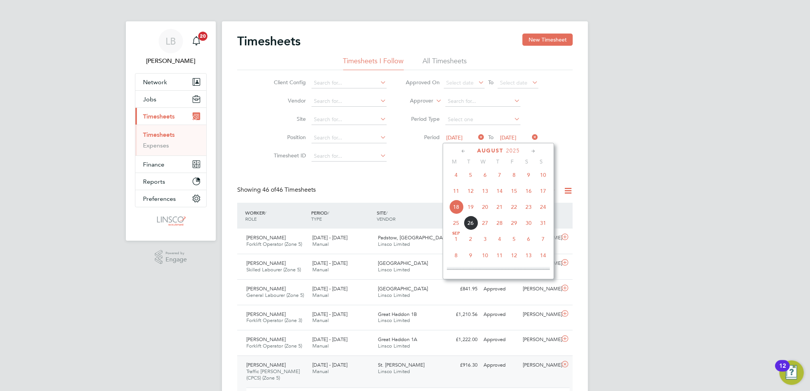
drag, startPoint x: 456, startPoint y: 191, endPoint x: 506, endPoint y: 138, distance: 73.6
click at [456, 191] on span "11" at bounding box center [456, 191] width 14 height 14
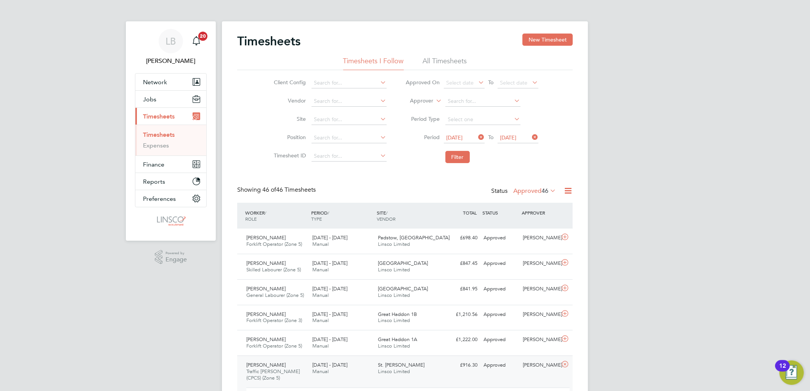
click at [508, 135] on span "[DATE]" at bounding box center [508, 137] width 16 height 7
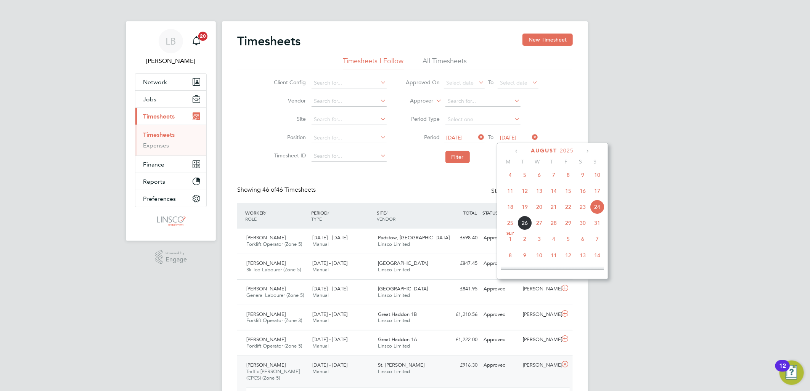
click at [585, 192] on span "16" at bounding box center [582, 191] width 14 height 14
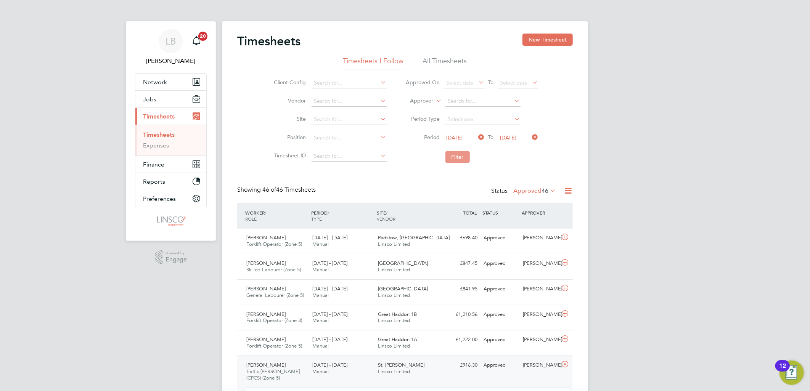
click at [445, 158] on button "Filter" at bounding box center [457, 157] width 24 height 12
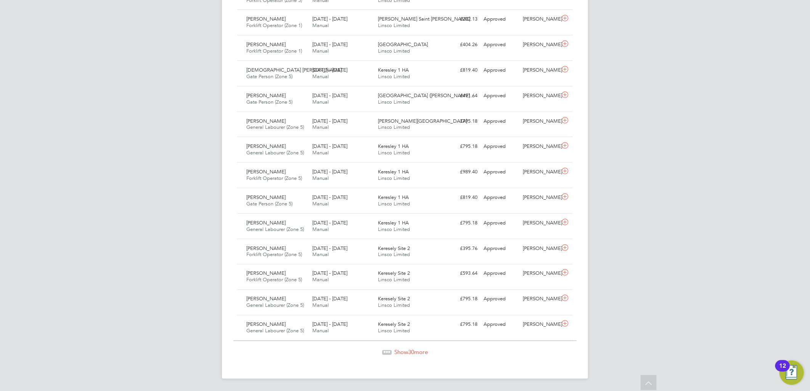
click at [394, 353] on span "Show 30 more" at bounding box center [411, 352] width 34 height 7
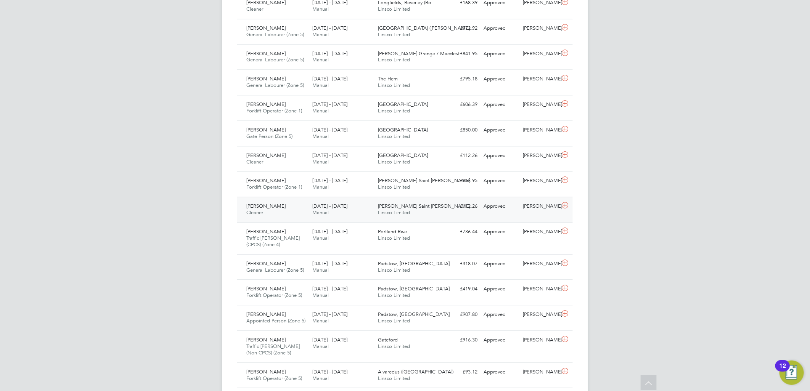
click at [315, 214] on span "Manual" at bounding box center [320, 212] width 16 height 6
